Goal: Information Seeking & Learning: Learn about a topic

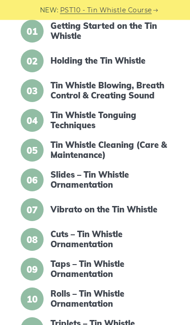
scroll to position [213, 0]
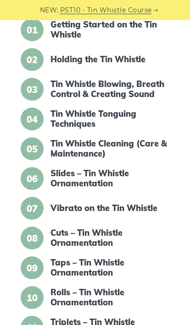
click at [107, 181] on link "Slides – Tin Whistle Ornamentation" at bounding box center [108, 179] width 116 height 20
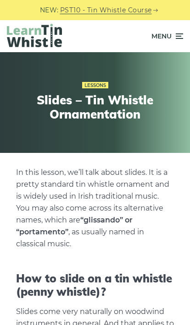
click at [182, 36] on icon at bounding box center [178, 36] width 9 height 11
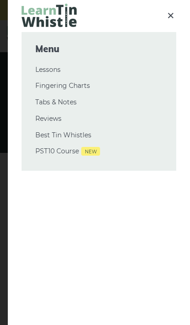
click at [60, 66] on link "Lessons" at bounding box center [98, 70] width 127 height 11
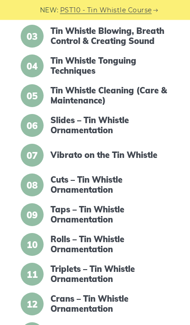
scroll to position [272, 0]
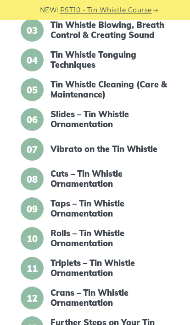
click at [144, 150] on link "Vibrato on the Tin Whistle" at bounding box center [108, 150] width 116 height 10
click at [104, 115] on link "Slides – Tin Whistle Ornamentation" at bounding box center [108, 119] width 116 height 20
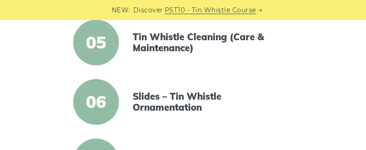
scroll to position [452, 0]
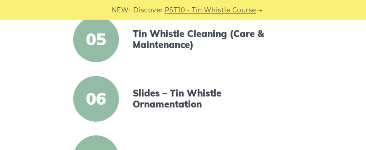
click at [189, 95] on link "Slides – Tin Whistle Ornamentation" at bounding box center [212, 99] width 158 height 22
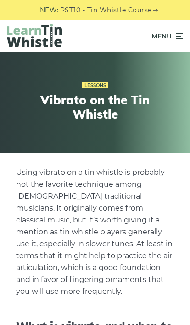
click at [183, 31] on icon at bounding box center [178, 36] width 9 height 11
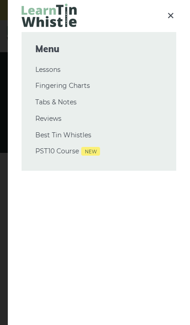
click at [174, 6] on div at bounding box center [99, 16] width 154 height 32
click at [175, 10] on icon at bounding box center [170, 15] width 11 height 11
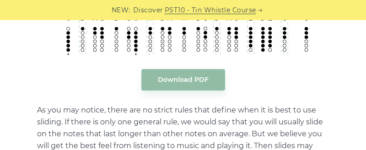
scroll to position [1220, 0]
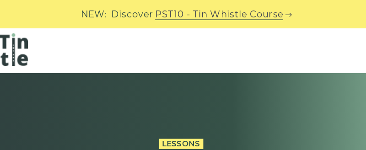
click at [260, 100] on div "Lessons Slides – Tin Whistle Ornamentation" at bounding box center [183, 130] width 356 height 111
